Goal: Information Seeking & Learning: Check status

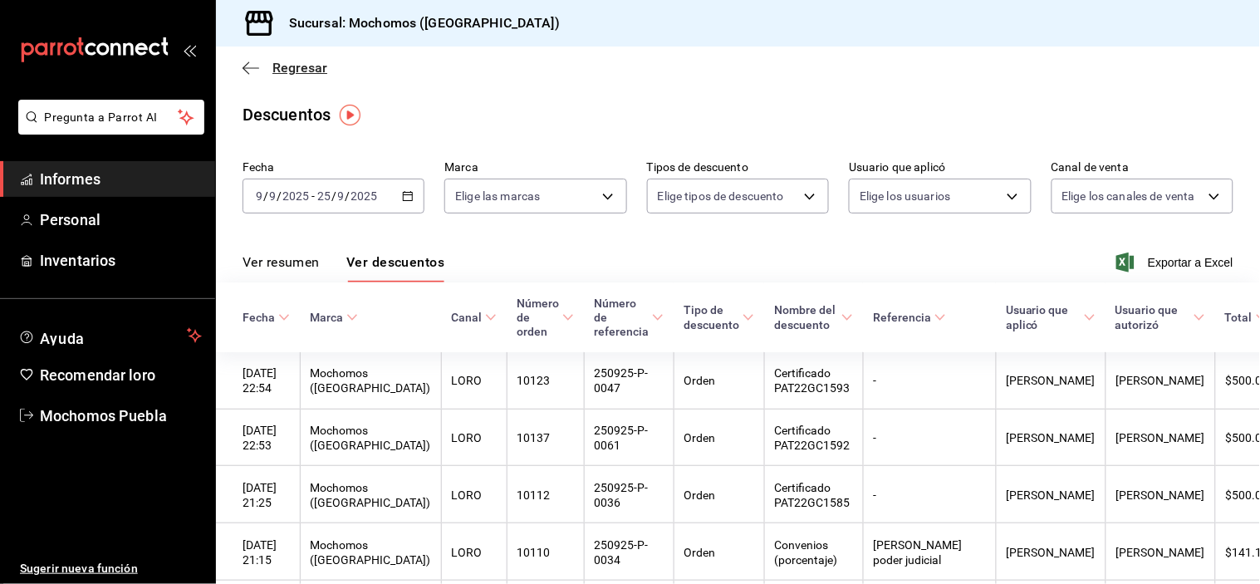
click at [253, 71] on icon "button" at bounding box center [251, 68] width 17 height 15
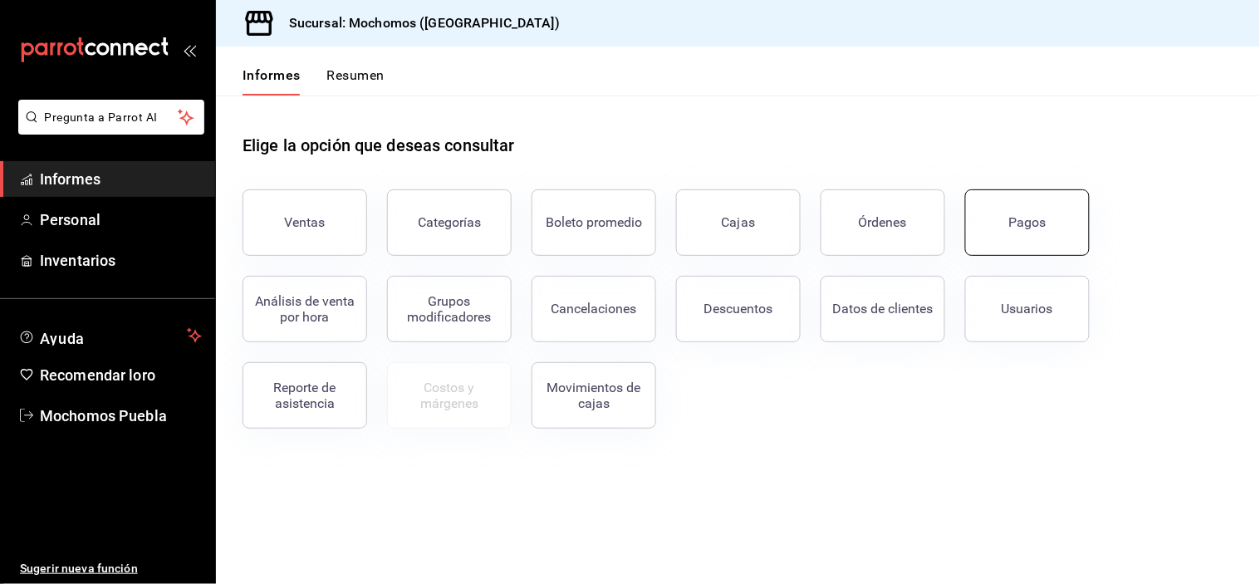
click at [998, 235] on button "Pagos" at bounding box center [1027, 222] width 125 height 66
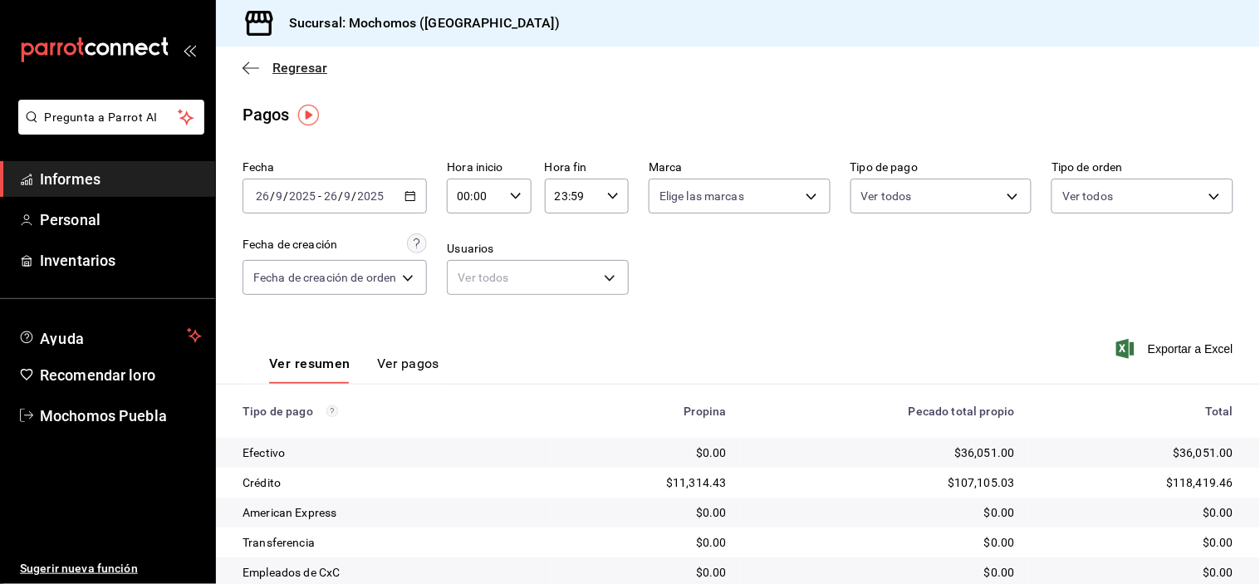
click at [250, 65] on icon "button" at bounding box center [251, 68] width 17 height 15
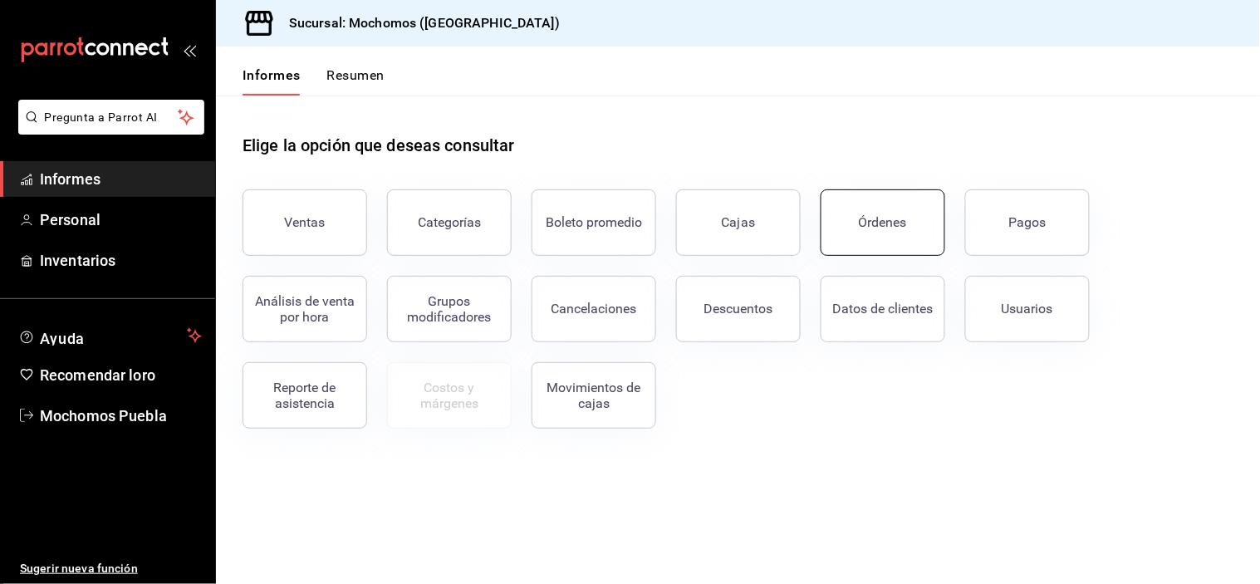
click at [911, 213] on button "Órdenes" at bounding box center [883, 222] width 125 height 66
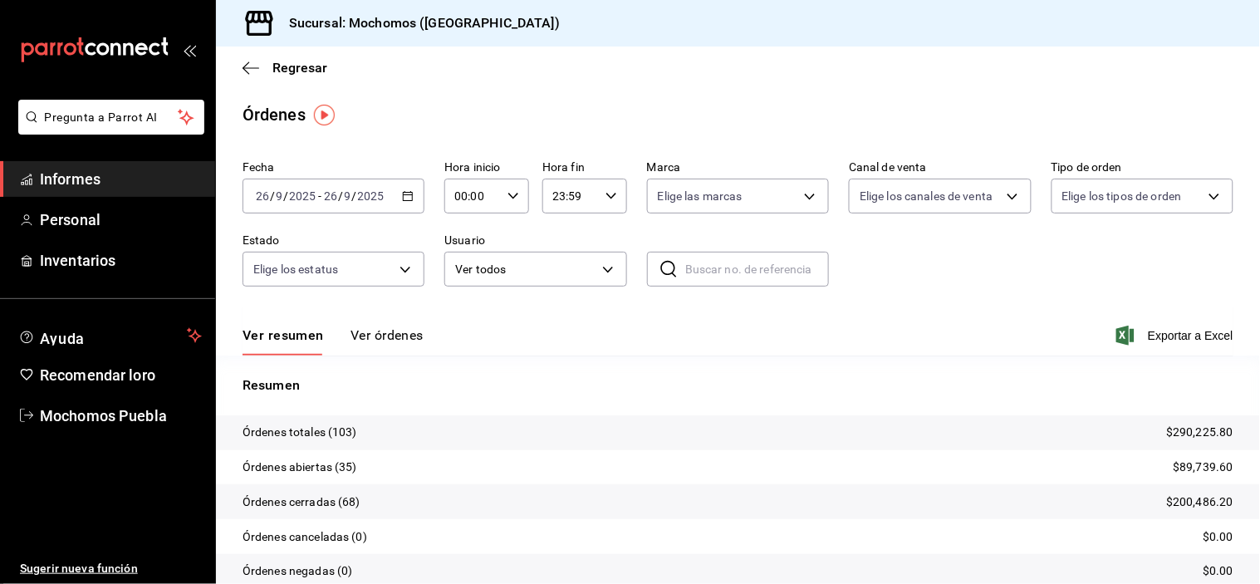
click at [508, 198] on icon "button" at bounding box center [514, 196] width 12 height 12
click at [455, 340] on span "05" at bounding box center [462, 346] width 15 height 13
type input "05:00"
click at [424, 307] on div at bounding box center [630, 292] width 1260 height 584
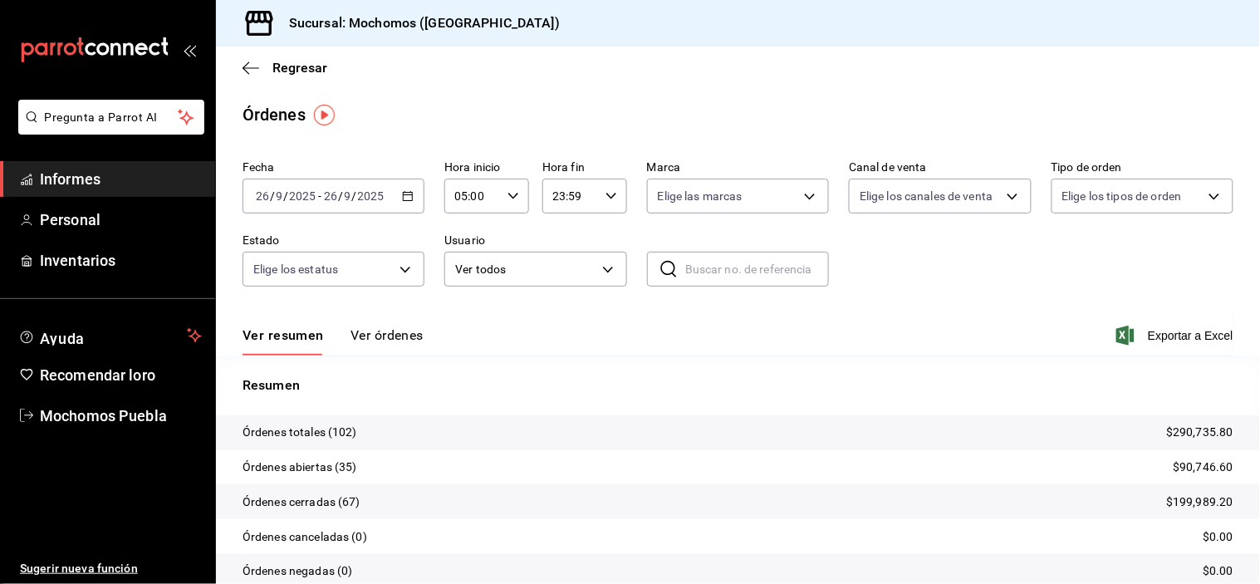
click at [401, 332] on font "Ver órdenes" at bounding box center [387, 335] width 73 height 16
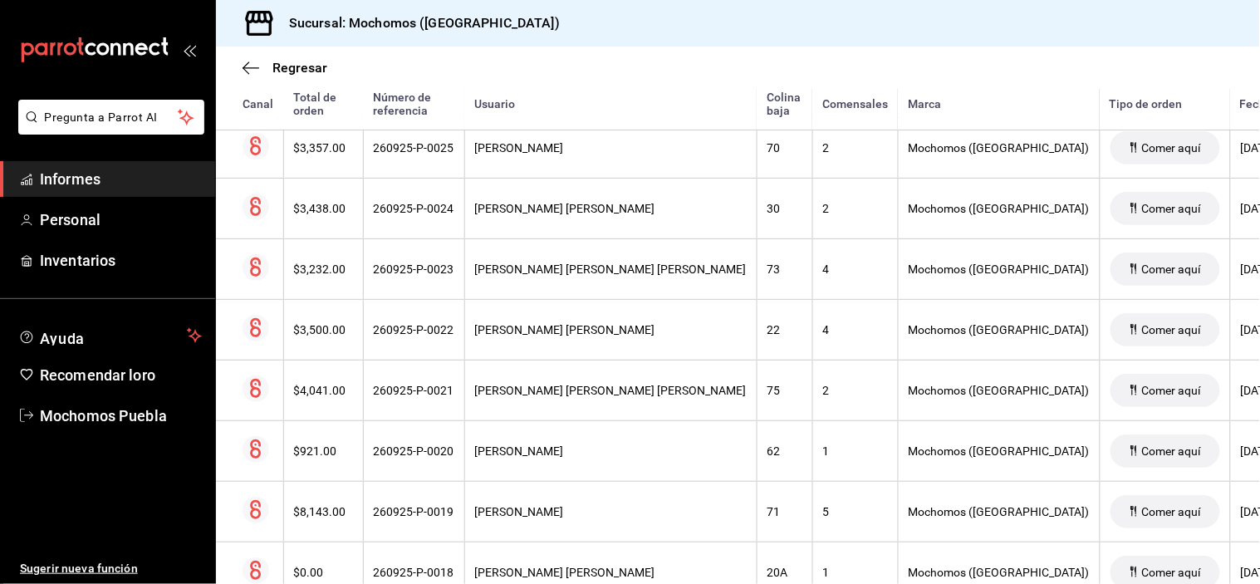
scroll to position [4989, 0]
click at [244, 66] on icon "button" at bounding box center [246, 67] width 7 height 12
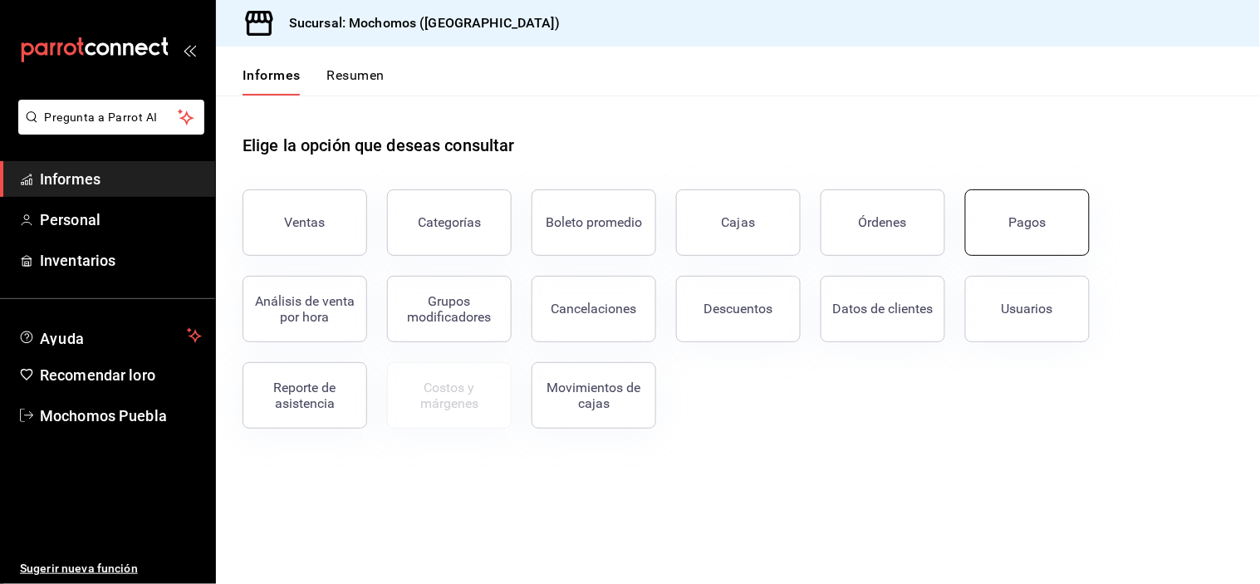
click at [1032, 233] on button "Pagos" at bounding box center [1027, 222] width 125 height 66
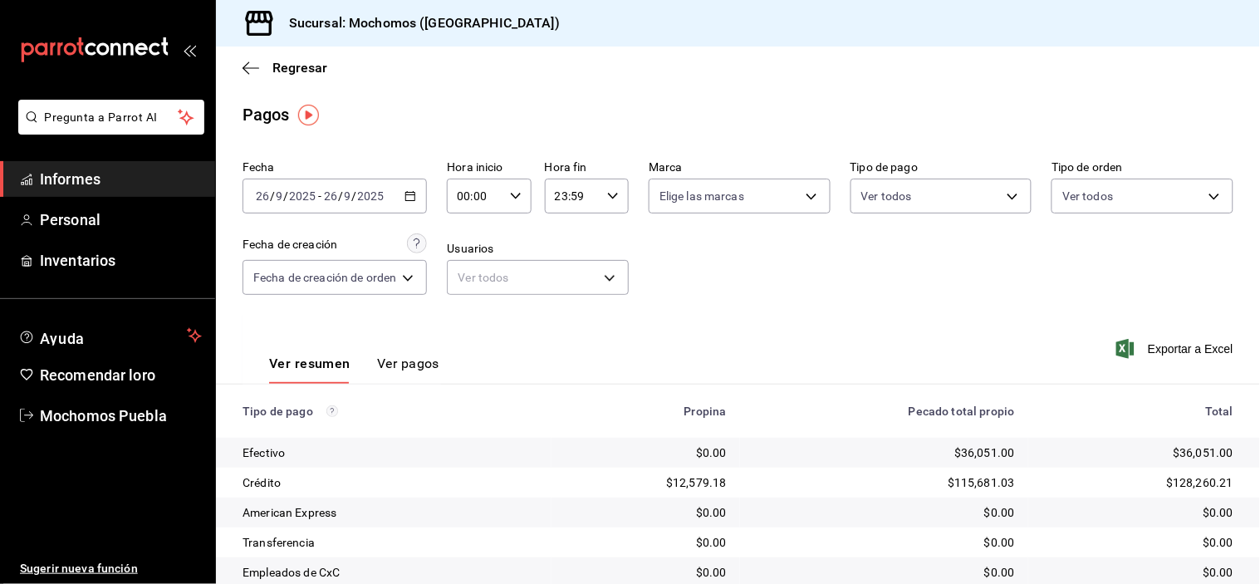
click at [413, 200] on icon "button" at bounding box center [411, 196] width 12 height 12
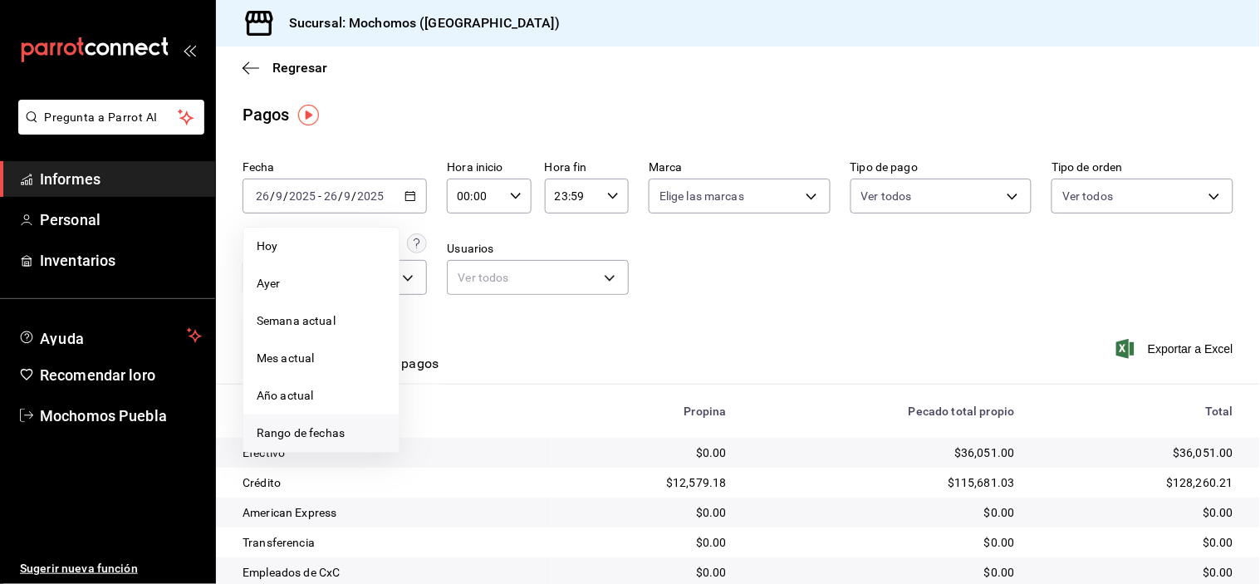
click at [307, 434] on font "Rango de fechas" at bounding box center [301, 432] width 88 height 13
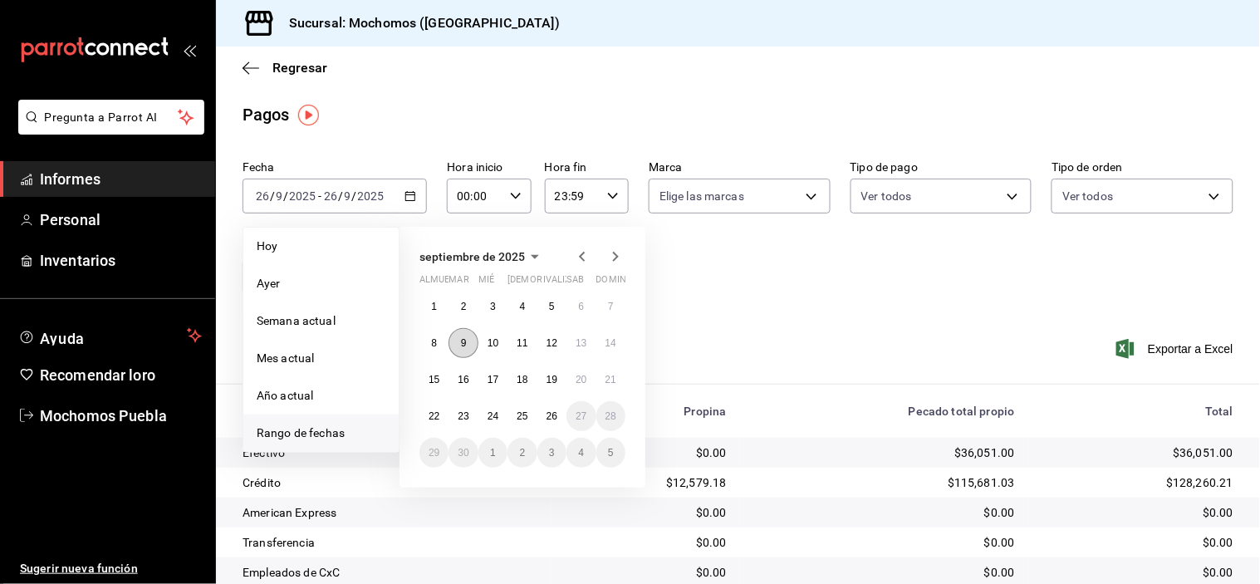
click at [455, 345] on button "9" at bounding box center [463, 343] width 29 height 30
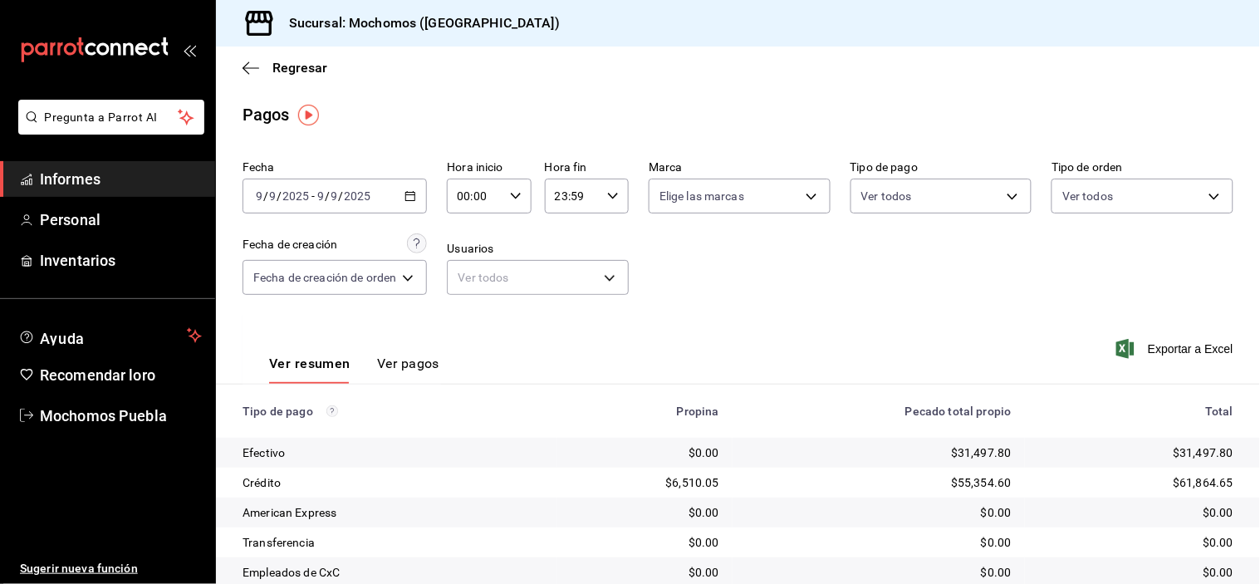
click at [508, 192] on div "00:00 Hora inicio" at bounding box center [489, 196] width 84 height 35
click at [470, 258] on button "05" at bounding box center [470, 254] width 35 height 33
type input "05:00"
click at [612, 194] on div at bounding box center [630, 292] width 1260 height 584
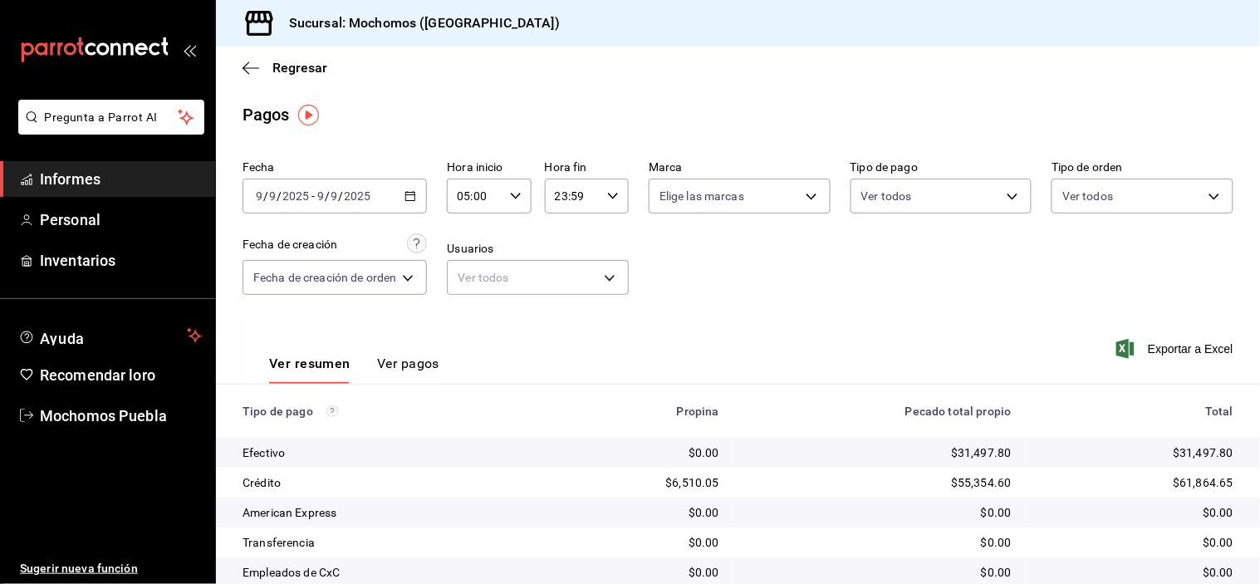
click at [612, 194] on icon "button" at bounding box center [613, 196] width 12 height 12
click at [568, 263] on font "05" at bounding box center [565, 269] width 13 height 13
type input "05:59"
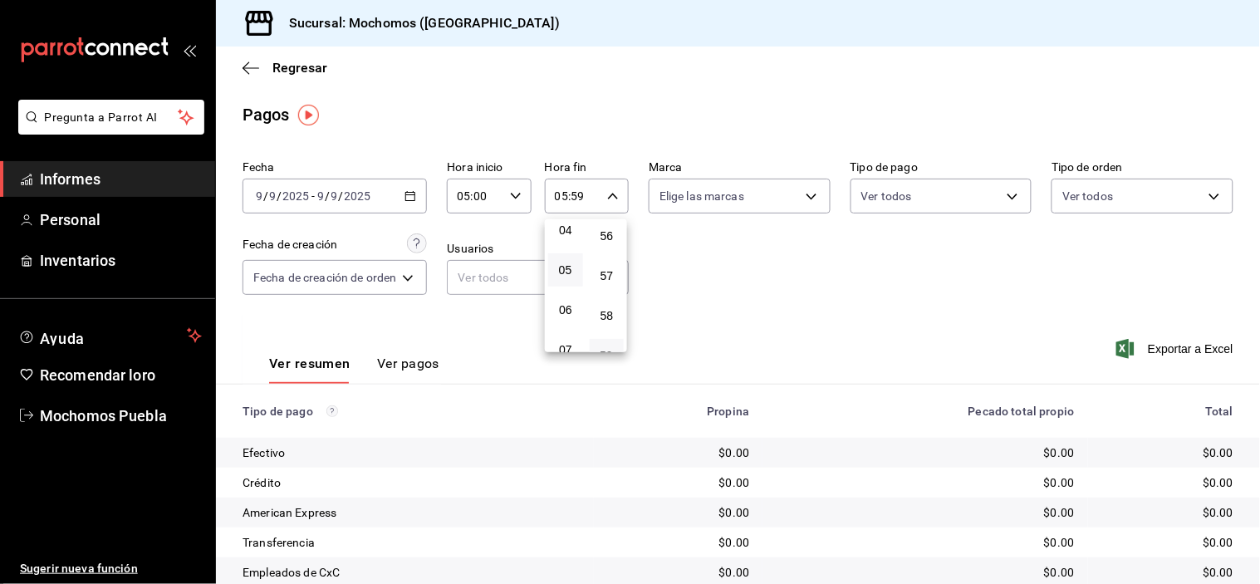
click at [748, 306] on div at bounding box center [630, 292] width 1260 height 584
click at [413, 192] on icon "button" at bounding box center [411, 196] width 12 height 12
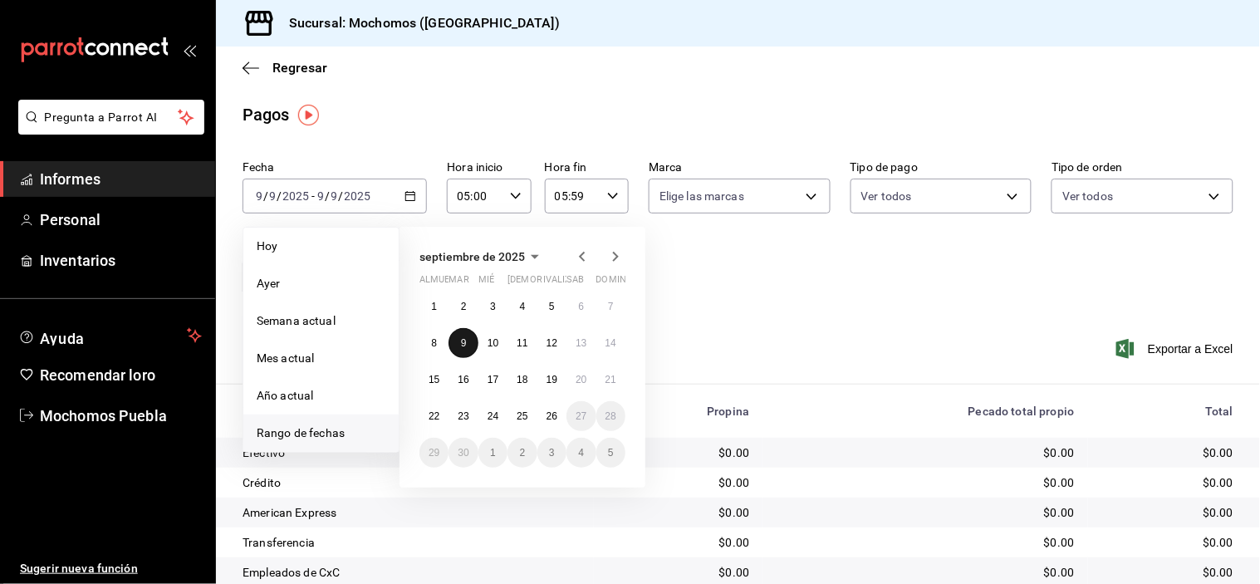
click at [459, 350] on button "9" at bounding box center [463, 343] width 29 height 30
click at [495, 338] on font "10" at bounding box center [493, 343] width 11 height 12
type input "00:00"
type input "23:59"
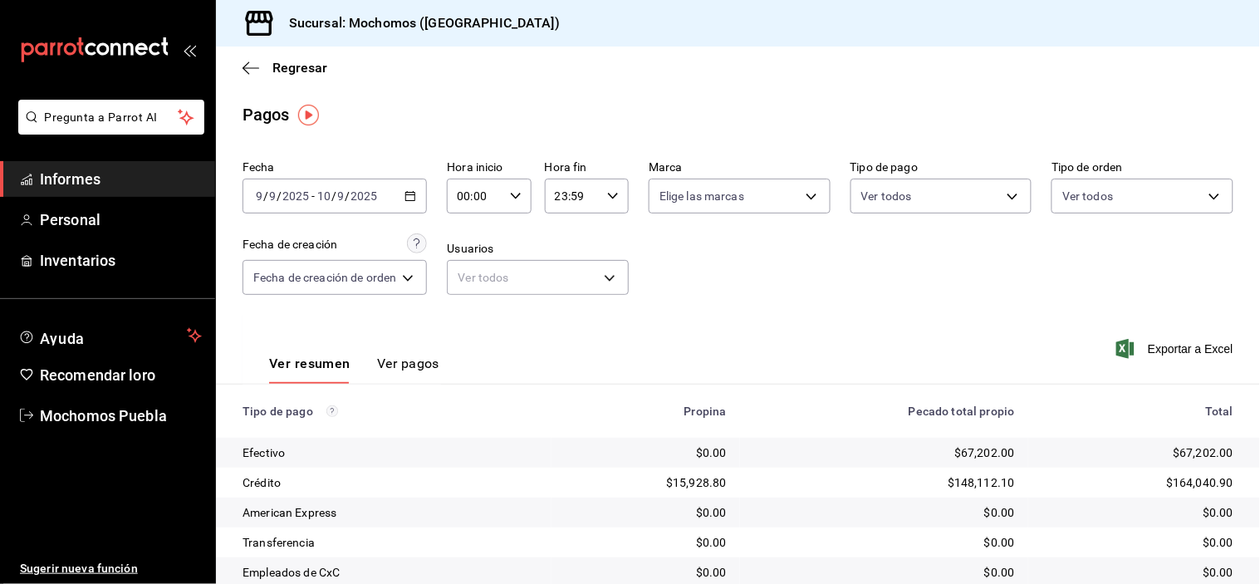
click at [512, 193] on icon "button" at bounding box center [516, 196] width 12 height 12
click at [473, 253] on font "05" at bounding box center [469, 254] width 13 height 13
type input "05:00"
click at [608, 197] on div at bounding box center [630, 292] width 1260 height 584
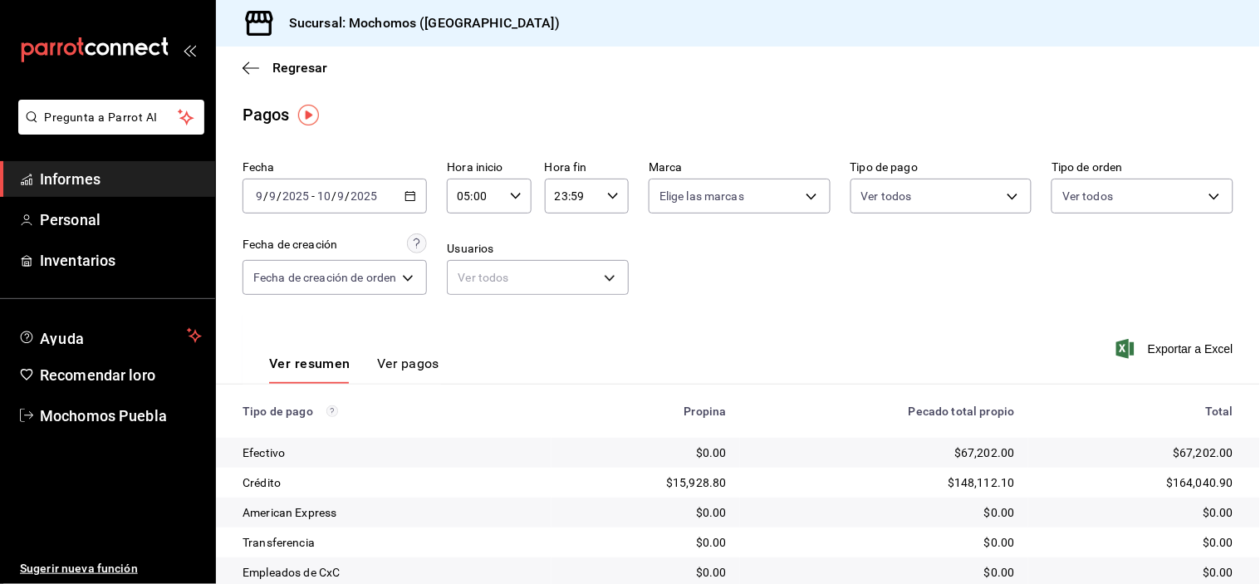
click at [612, 195] on icon "button" at bounding box center [613, 196] width 12 height 12
click at [565, 267] on font "05" at bounding box center [565, 269] width 13 height 13
type input "05:59"
click at [753, 320] on div at bounding box center [630, 292] width 1260 height 584
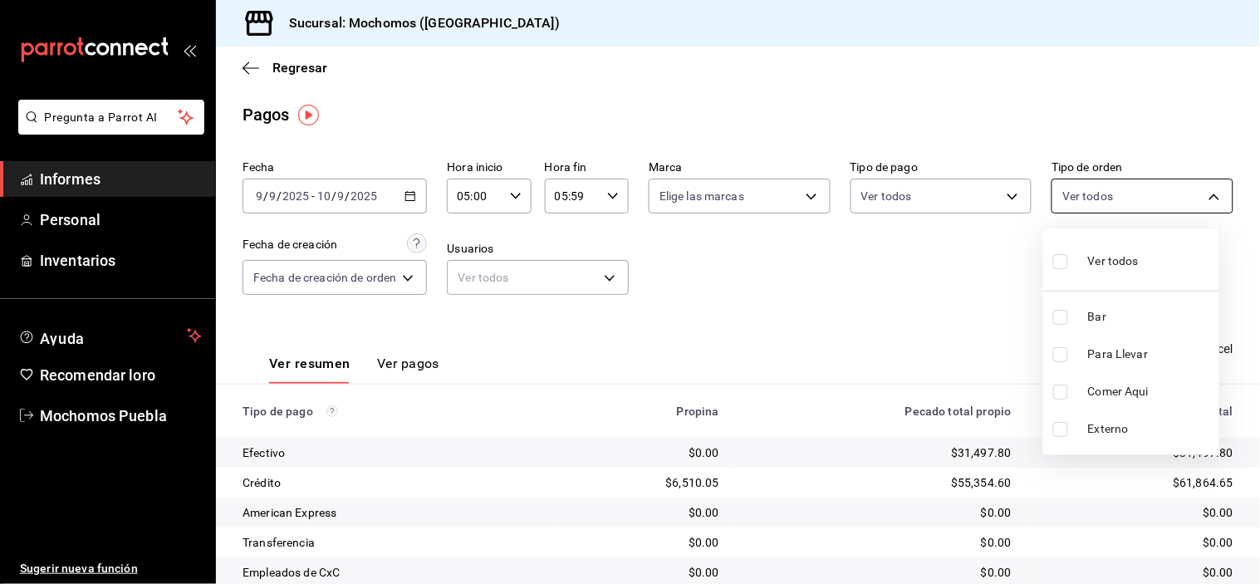
click at [1168, 189] on body "Pregunta a Parrot AI Informes Personal Inventarios Ayuda Recomendar loro Mochom…" at bounding box center [630, 292] width 1260 height 584
click at [1064, 267] on input "checkbox" at bounding box center [1060, 261] width 15 height 15
checkbox input "true"
type input "c7bc0ce2-274d-49fd-89f5-4bcf8044acf9,c9e91c43-775f-4cd6-ac16-cfdc9e5fd636,e77b1…"
checkbox input "true"
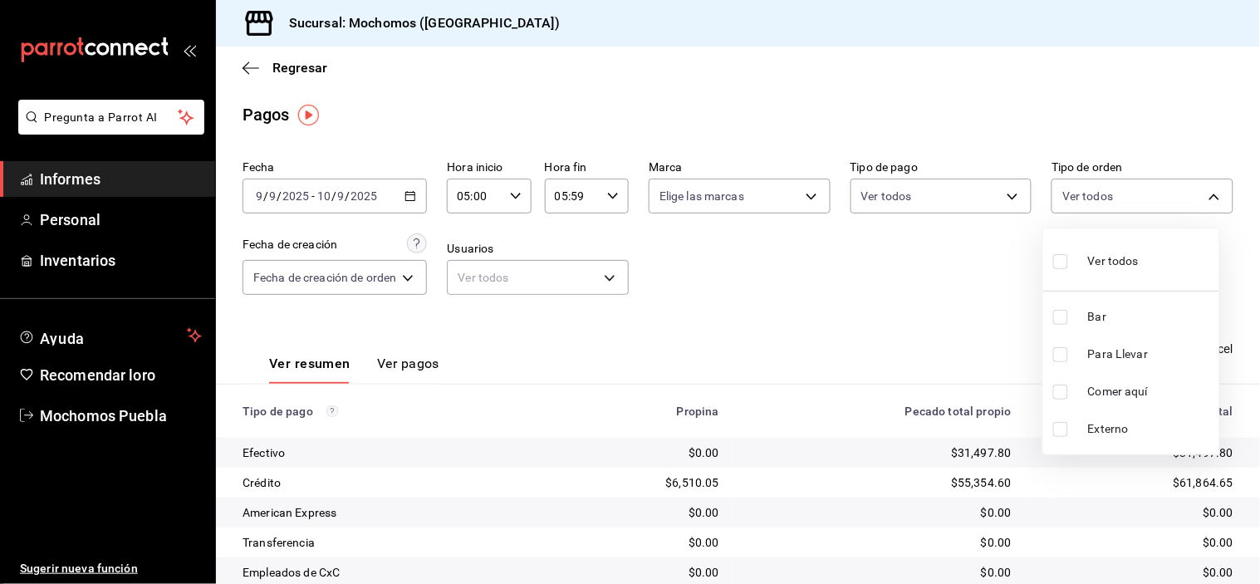
checkbox input "true"
click at [1067, 316] on input "checkbox" at bounding box center [1060, 317] width 15 height 15
checkbox input "false"
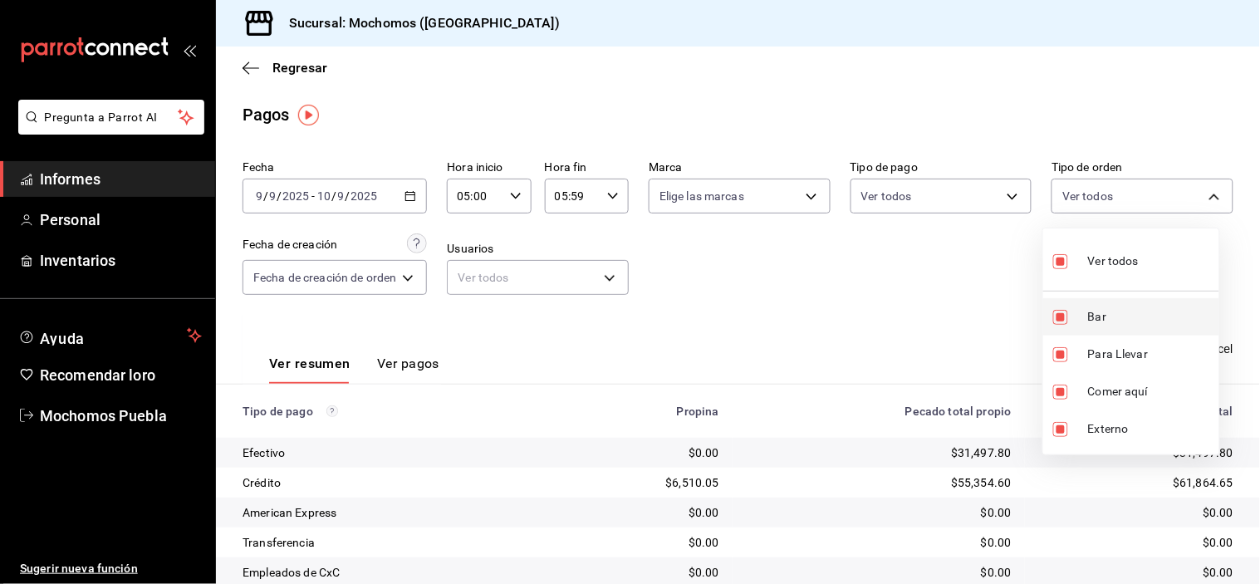
type input "c9e91c43-775f-4cd6-ac16-cfdc9e5fd636,e77b1244-dd56-4ae6-90a6-fad4c81c99f8,EXTER…"
checkbox input "false"
click at [920, 312] on div at bounding box center [630, 292] width 1260 height 584
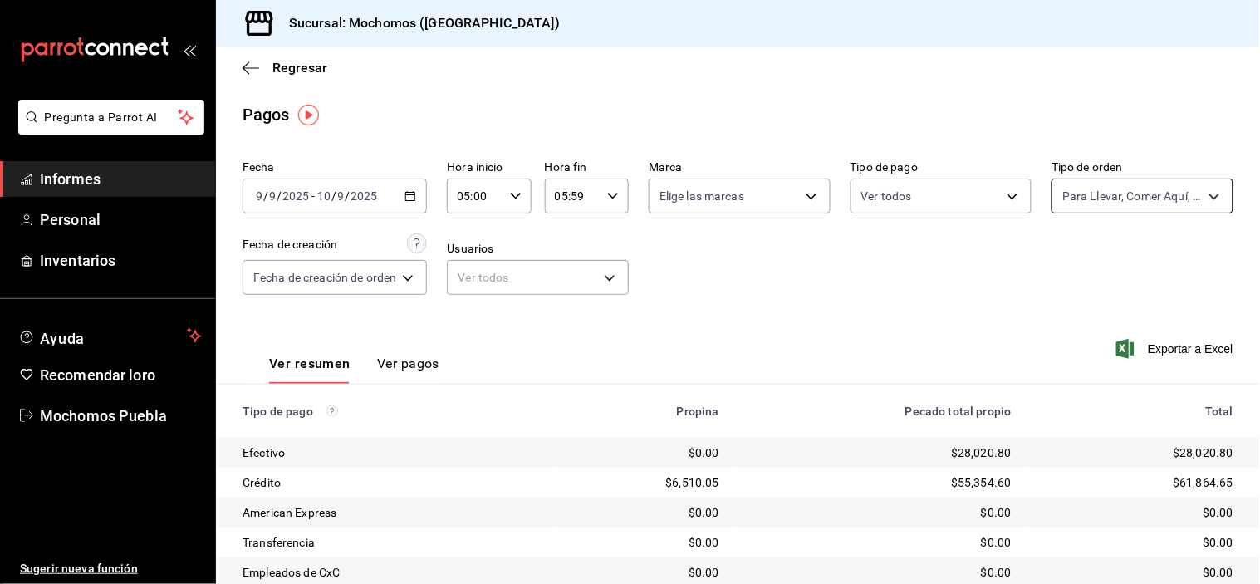
click at [1199, 194] on body "Pregunta a Parrot AI Informes Personal Inventarios Ayuda Recomendar loro Mochom…" at bounding box center [630, 292] width 1260 height 584
click at [1060, 267] on input "checkbox" at bounding box center [1060, 261] width 15 height 15
checkbox input "true"
type input "c7bc0ce2-274d-49fd-89f5-4bcf8044acf9,c9e91c43-775f-4cd6-ac16-cfdc9e5fd636,e77b1…"
checkbox input "true"
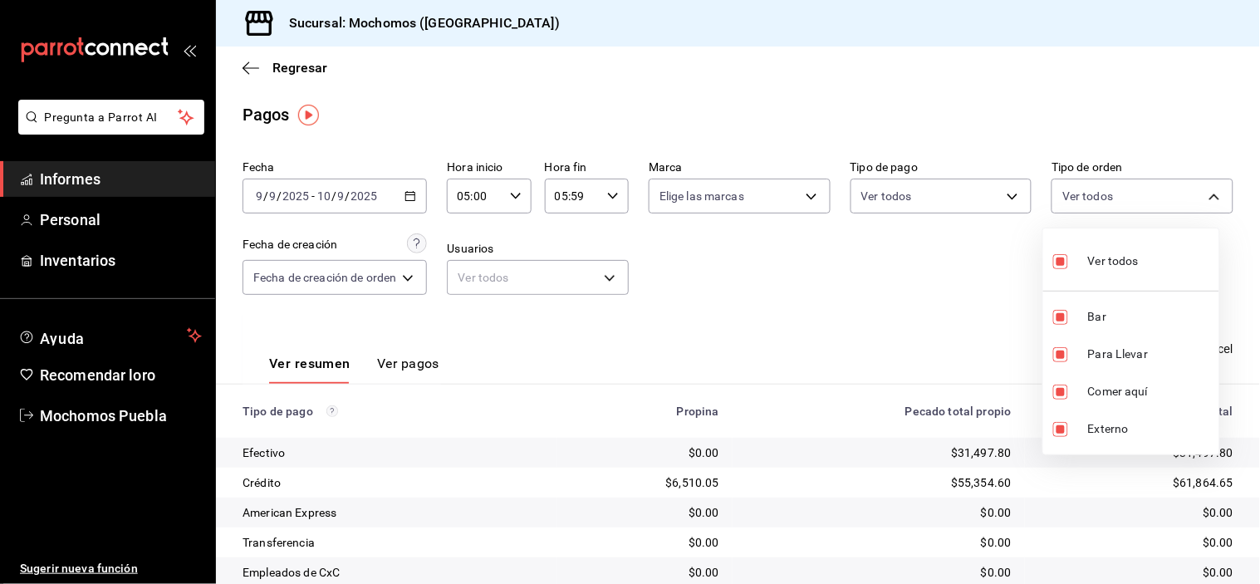
click at [1058, 270] on label at bounding box center [1064, 261] width 22 height 24
click at [1058, 269] on input "checkbox" at bounding box center [1060, 261] width 15 height 15
checkbox input "true"
type input "c7bc0ce2-274d-49fd-89f5-4bcf8044acf9,c9e91c43-775f-4cd6-ac16-cfdc9e5fd636,e77b1…"
checkbox input "true"
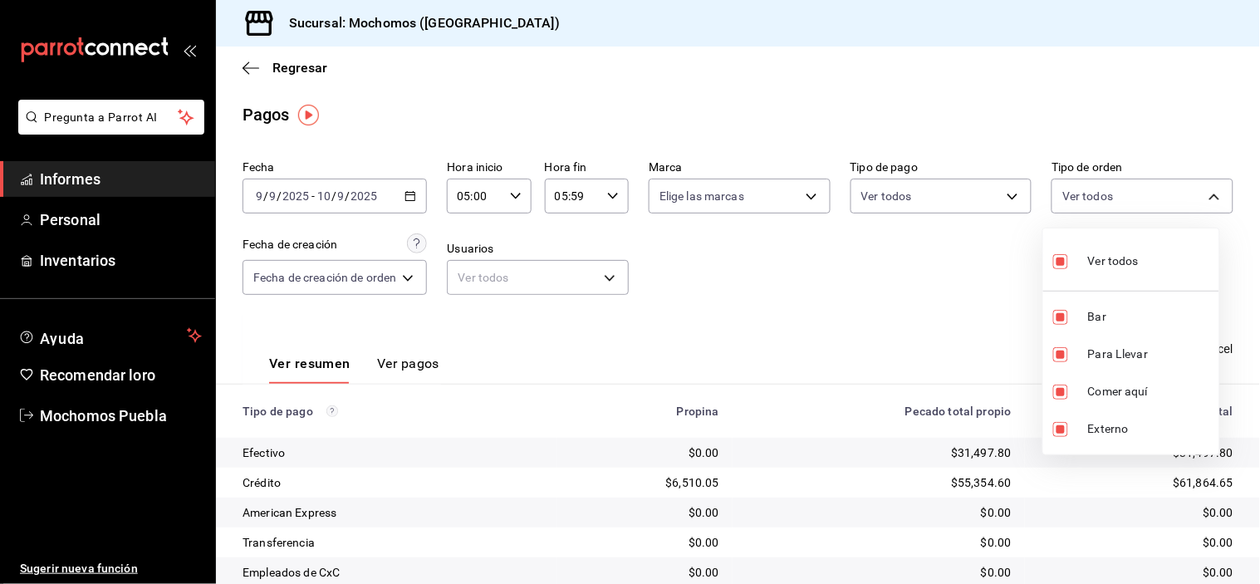
checkbox input "true"
click at [1059, 261] on input "checkbox" at bounding box center [1060, 261] width 15 height 15
checkbox input "false"
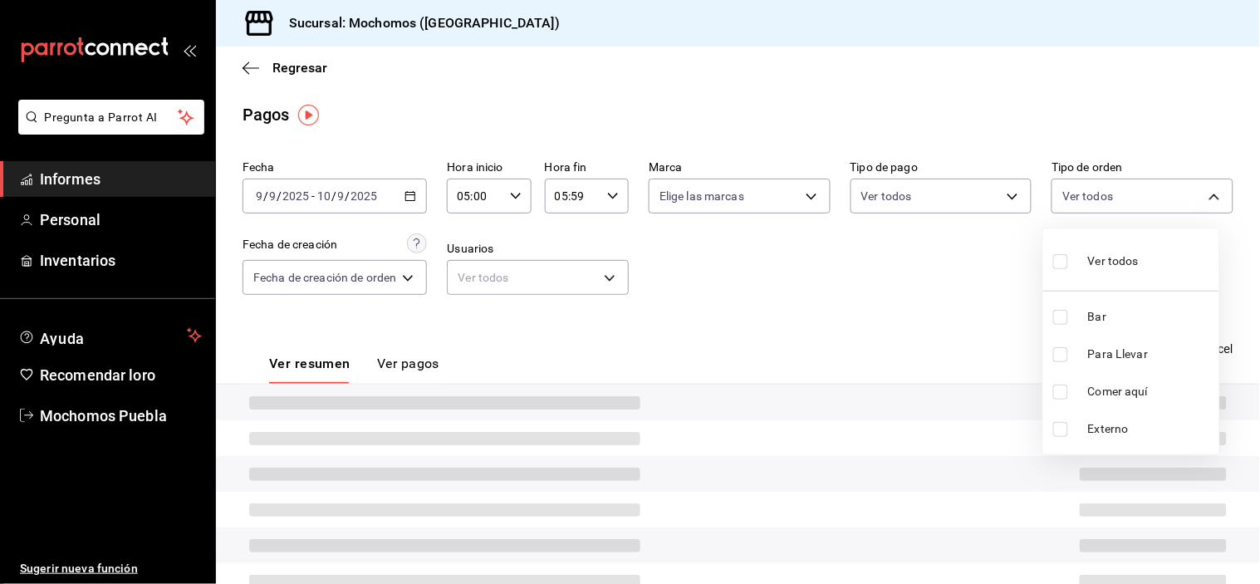
checkbox input "false"
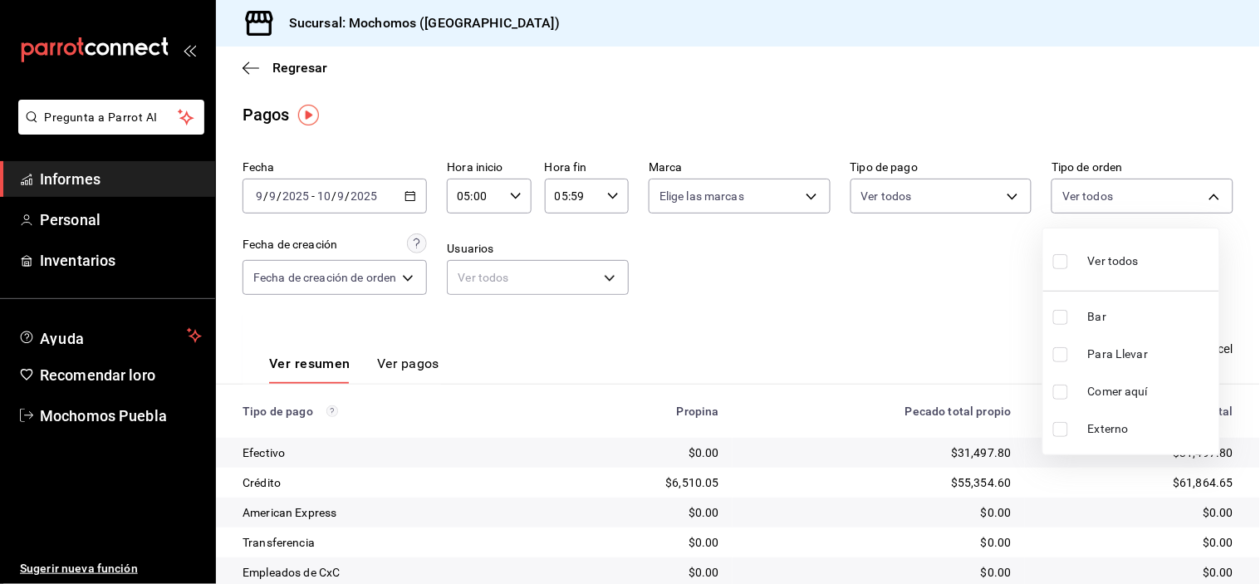
click at [1057, 322] on input "checkbox" at bounding box center [1060, 317] width 15 height 15
checkbox input "true"
type input "c7bc0ce2-274d-49fd-89f5-4bcf8044acf9"
click at [939, 303] on div at bounding box center [630, 292] width 1260 height 584
